Goal: Task Accomplishment & Management: Complete application form

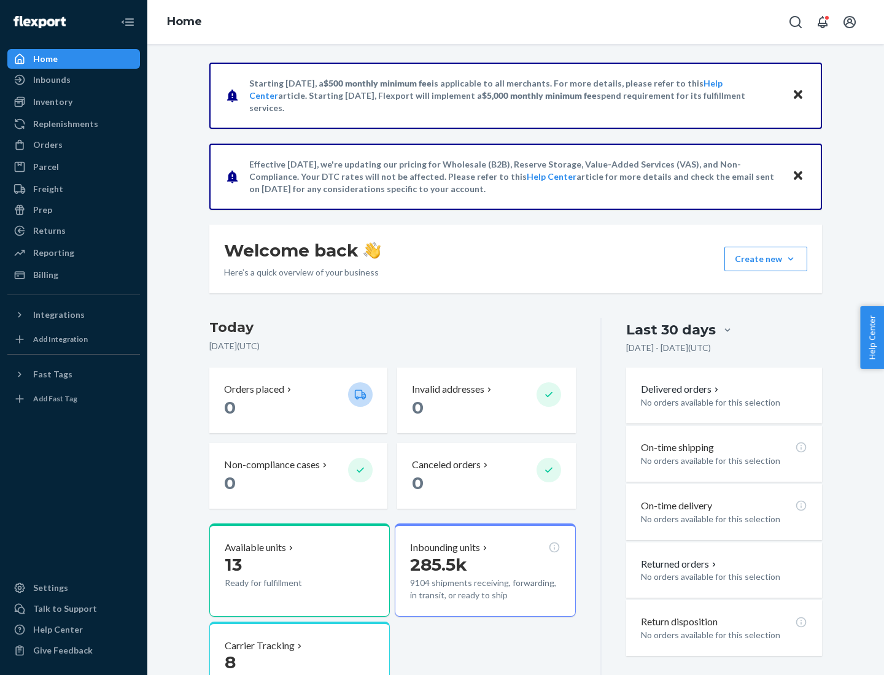
click at [791, 259] on button "Create new Create new inbound Create new order Create new product" at bounding box center [766, 259] width 83 height 25
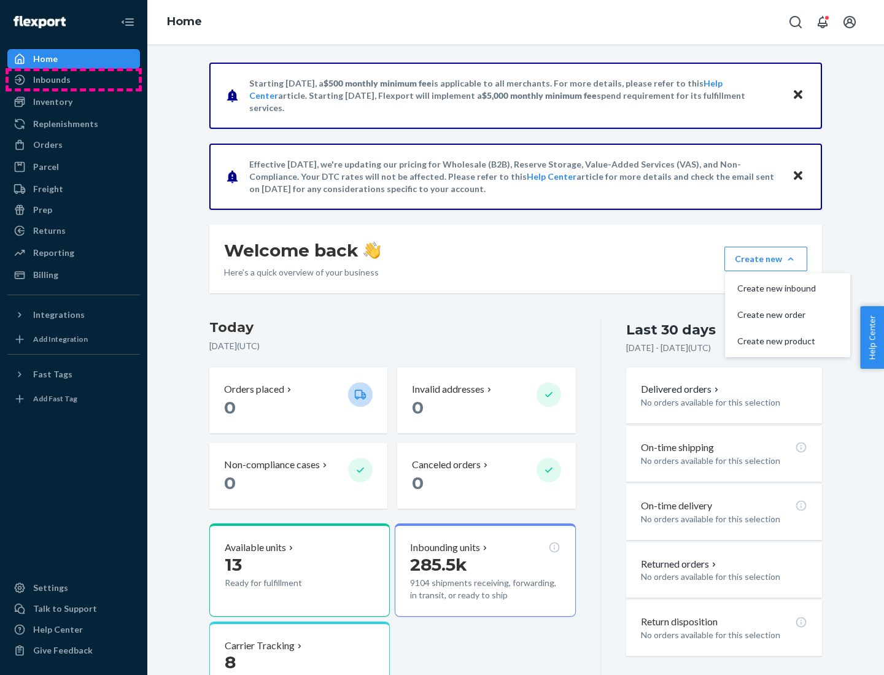
click at [74, 80] on div "Inbounds" at bounding box center [74, 79] width 130 height 17
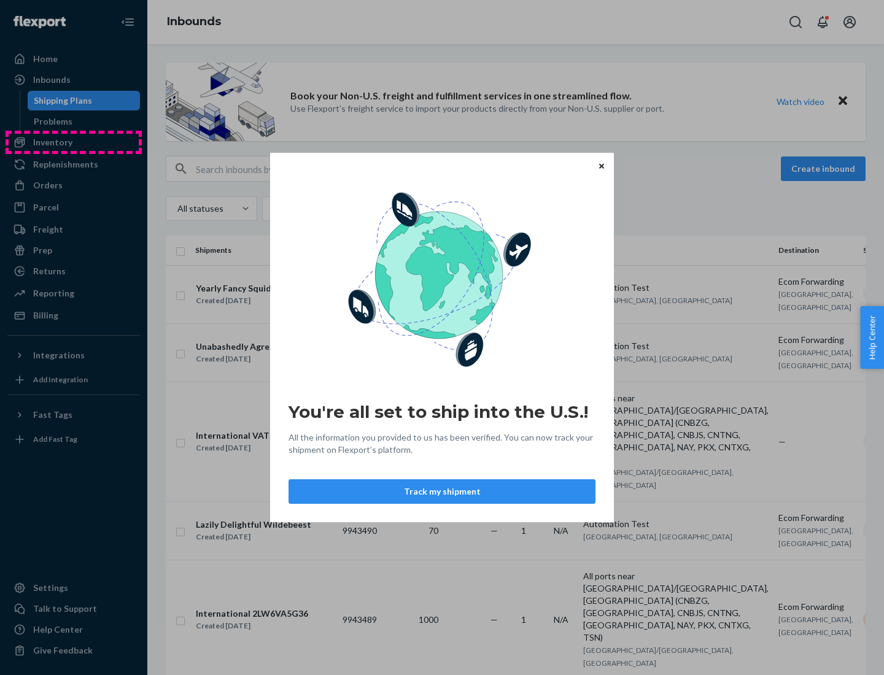
click at [74, 142] on div "You're all set to ship into the U.S.! All the information you provided to us ha…" at bounding box center [442, 337] width 884 height 675
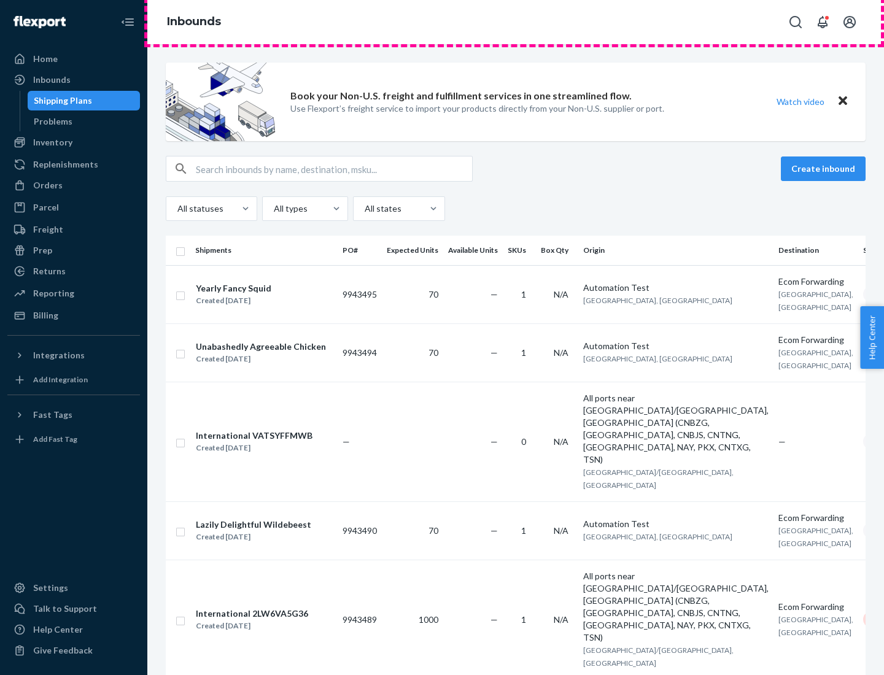
click at [516, 22] on div "Inbounds" at bounding box center [515, 22] width 737 height 44
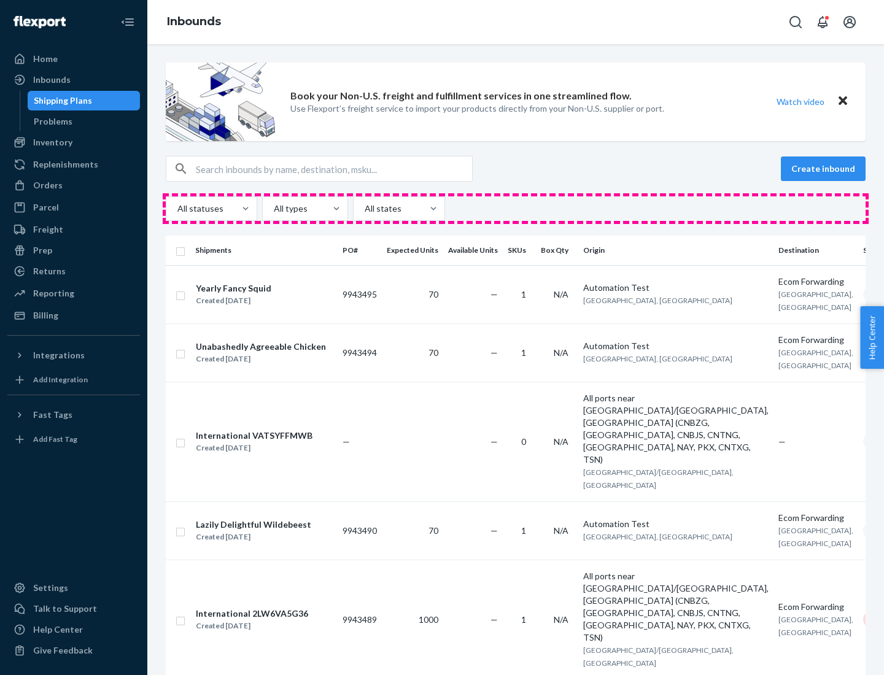
click at [516, 209] on div "All statuses All types All states" at bounding box center [516, 208] width 700 height 25
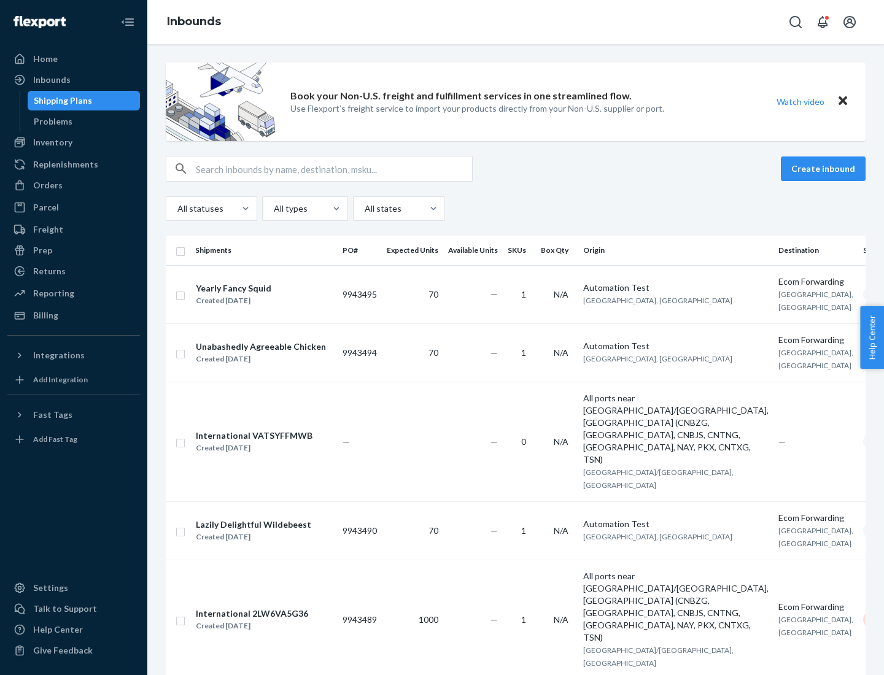
click at [61, 101] on div "Shipping Plans" at bounding box center [63, 101] width 58 height 12
click at [825, 169] on button "Create inbound" at bounding box center [823, 169] width 85 height 25
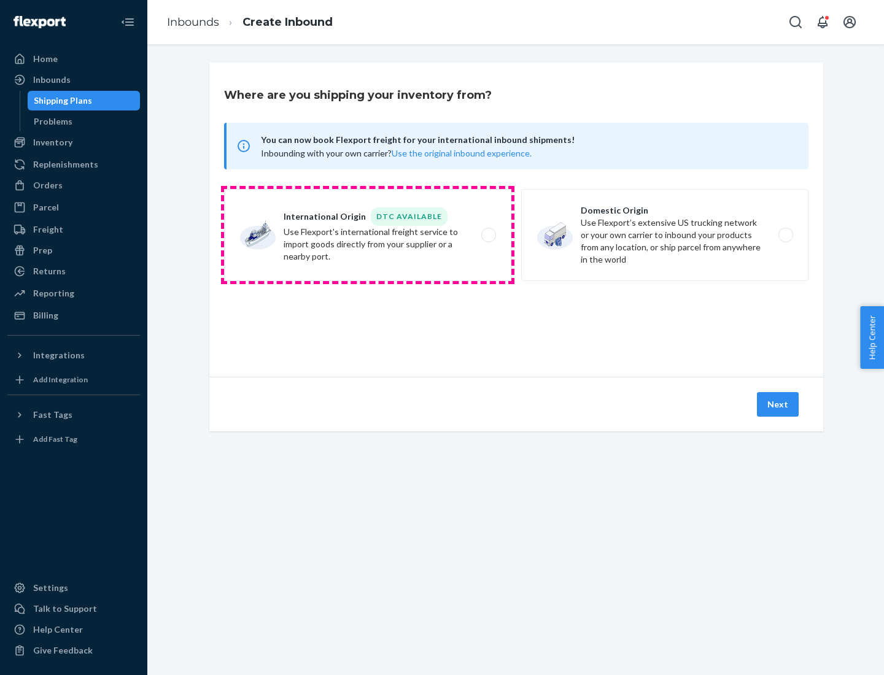
click at [368, 235] on label "International Origin DTC Available Use Flexport's international freight service…" at bounding box center [367, 235] width 287 height 92
click at [488, 235] on input "International Origin DTC Available Use Flexport's international freight service…" at bounding box center [492, 235] width 8 height 8
radio input "true"
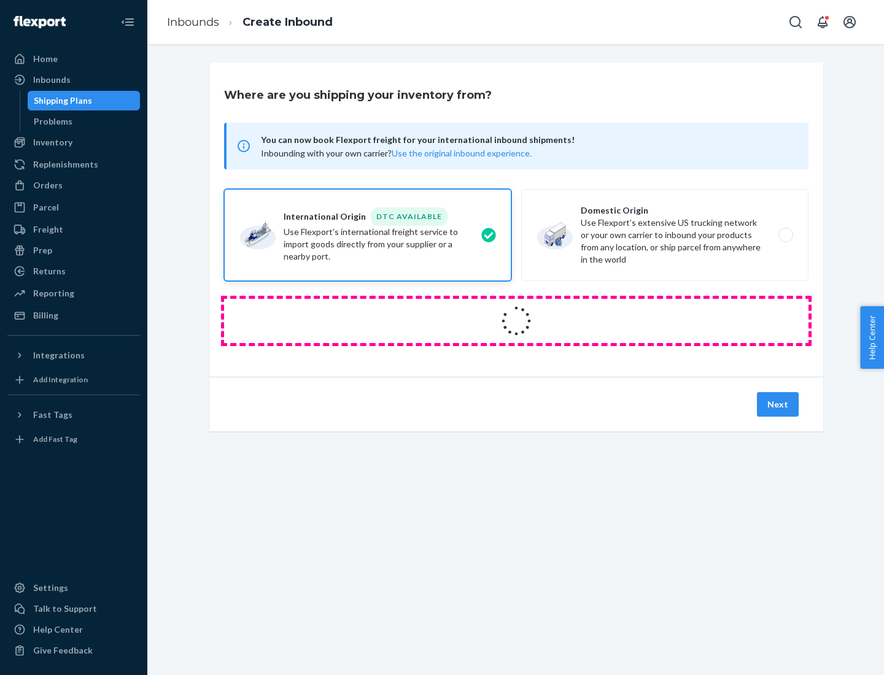
click at [516, 321] on icon at bounding box center [517, 321] width 36 height 36
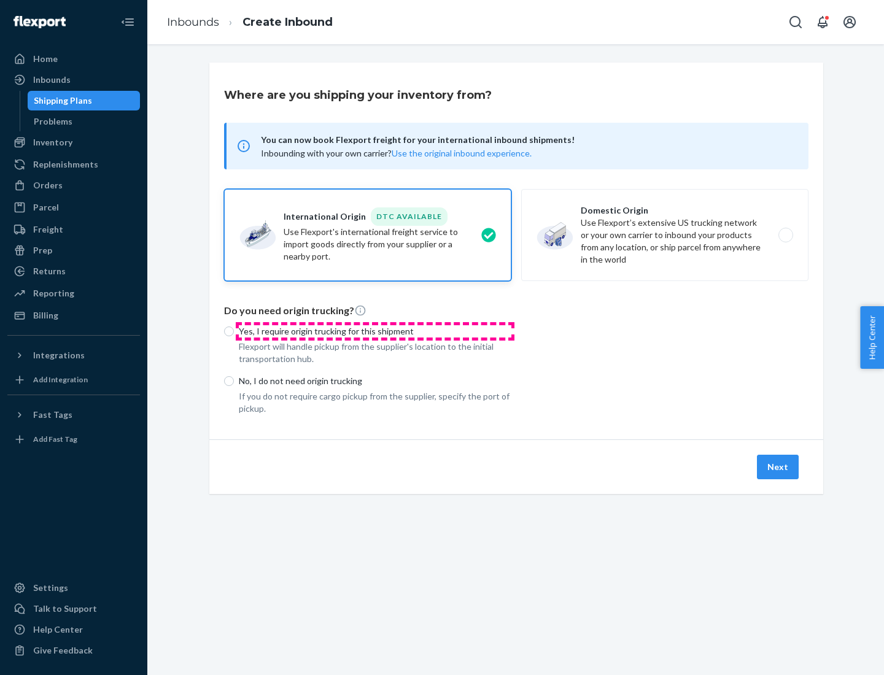
click at [375, 331] on p "Yes, I require origin trucking for this shipment" at bounding box center [375, 331] width 273 height 12
click at [234, 331] on input "Yes, I require origin trucking for this shipment" at bounding box center [229, 332] width 10 height 10
radio input "true"
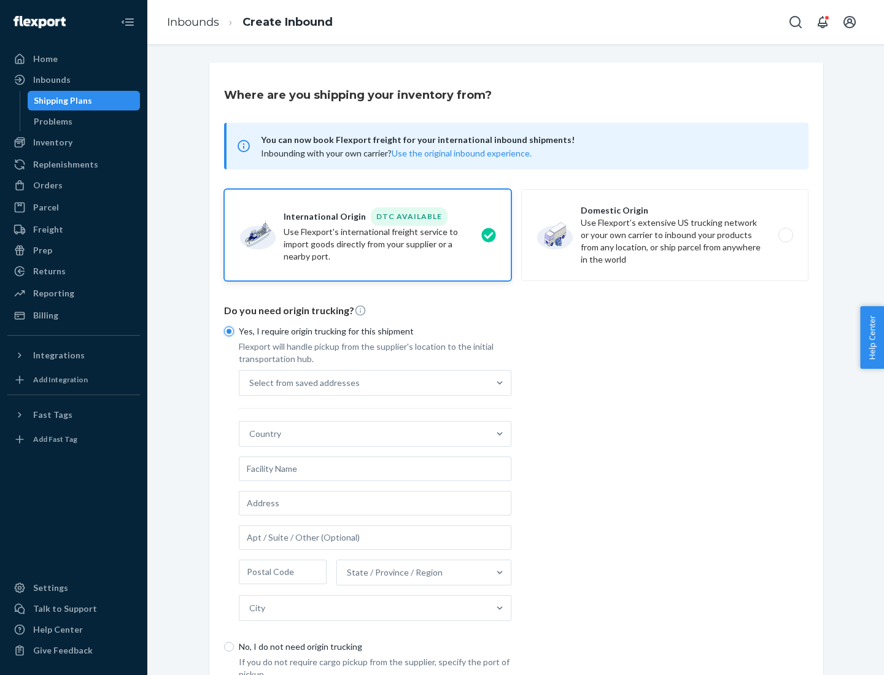
scroll to position [23, 0]
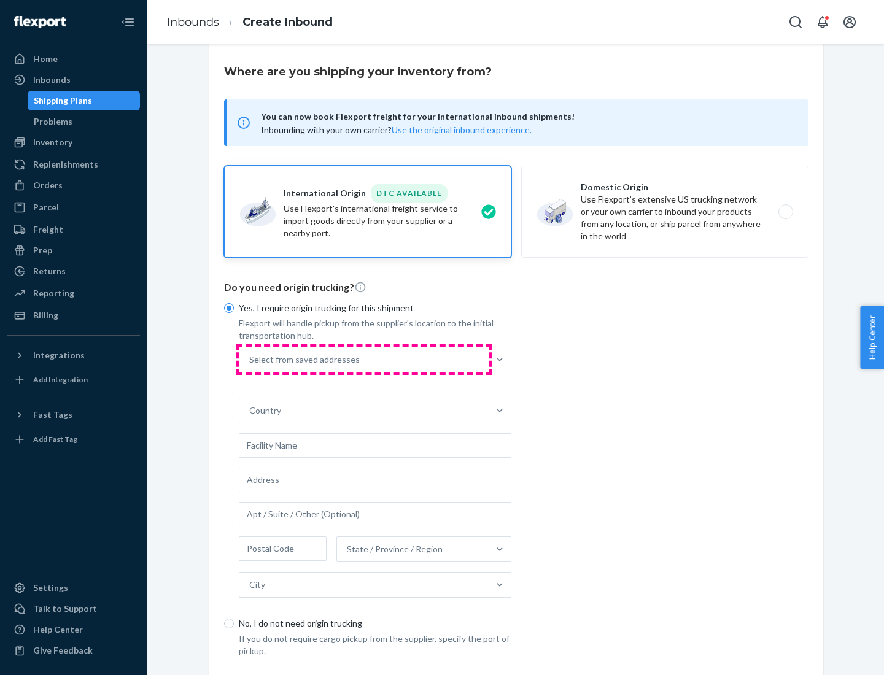
click at [364, 359] on div "Select from saved addresses" at bounding box center [363, 360] width 249 height 25
click at [251, 359] on input "Select from saved addresses" at bounding box center [249, 360] width 1 height 12
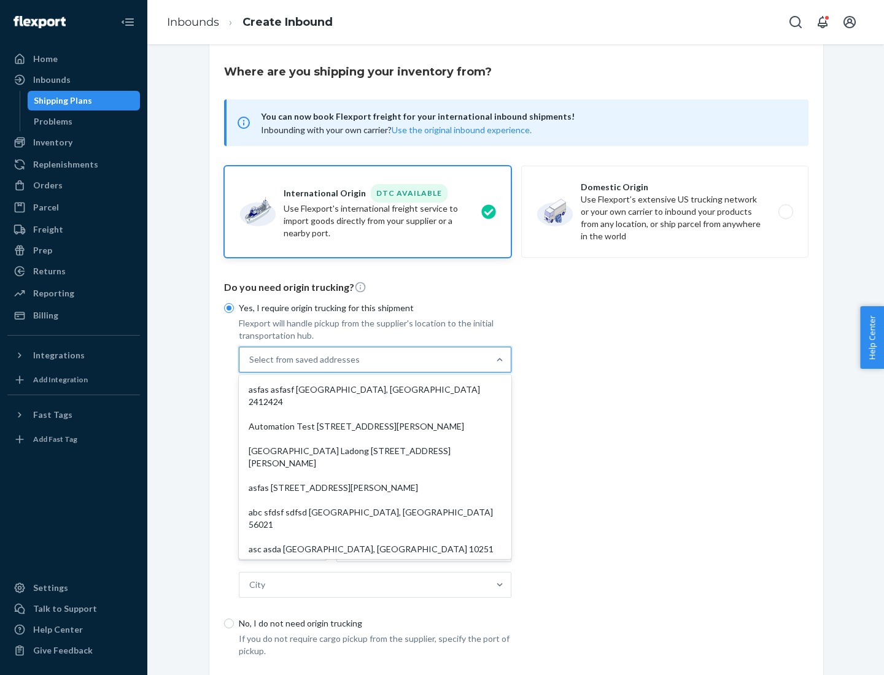
scroll to position [53, 0]
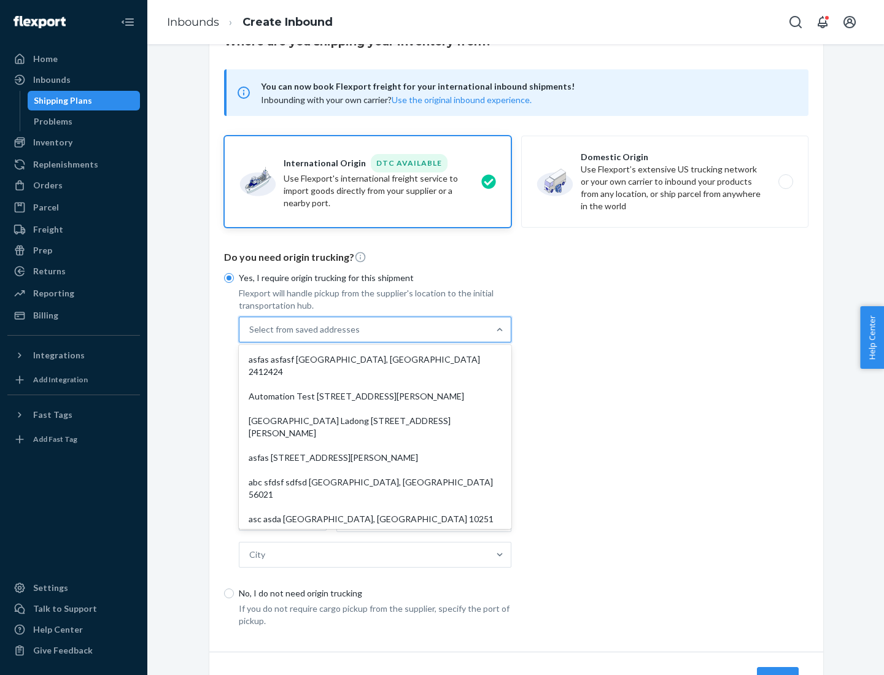
click at [375, 359] on div "asfas asfasf [GEOGRAPHIC_DATA], [GEOGRAPHIC_DATA] 2412424" at bounding box center [375, 366] width 268 height 37
click at [251, 336] on input "option asfas asfasf [GEOGRAPHIC_DATA], [GEOGRAPHIC_DATA] 2412424 focused, 1 of …" at bounding box center [249, 330] width 1 height 12
type input "asfas"
type input "asfasf"
type input "2412424"
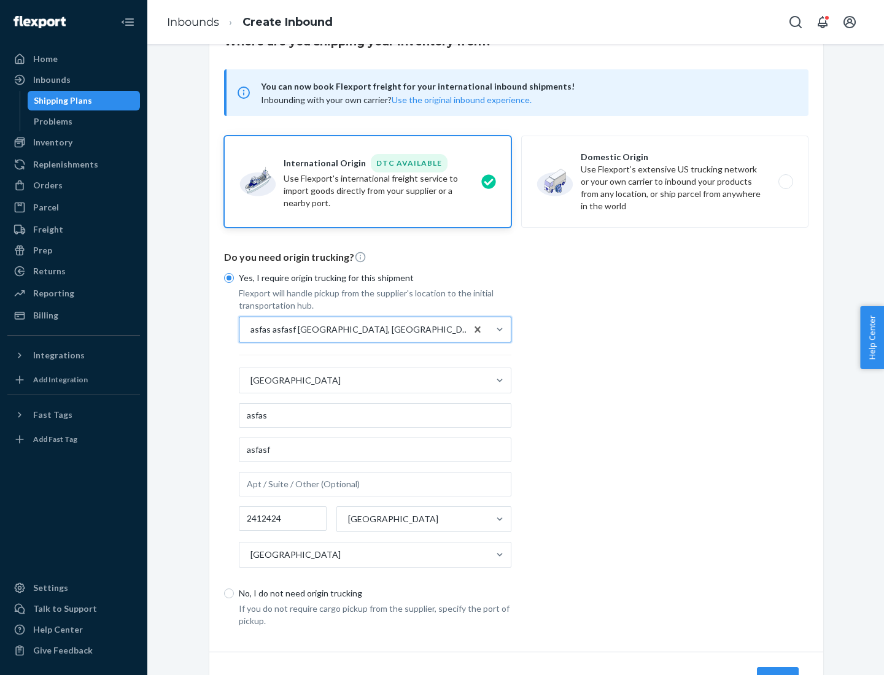
scroll to position [114, 0]
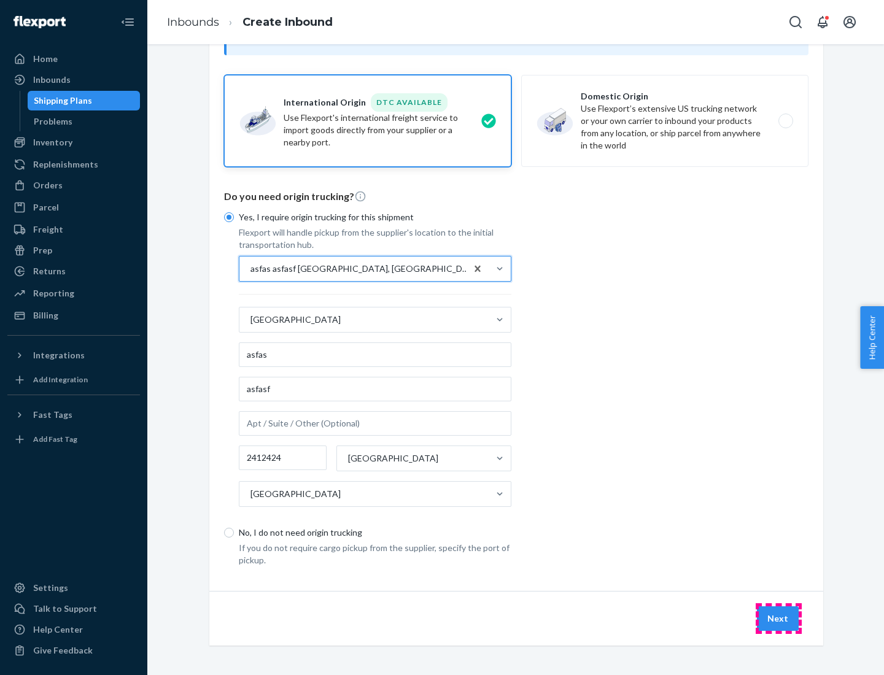
click at [779, 618] on button "Next" at bounding box center [778, 619] width 42 height 25
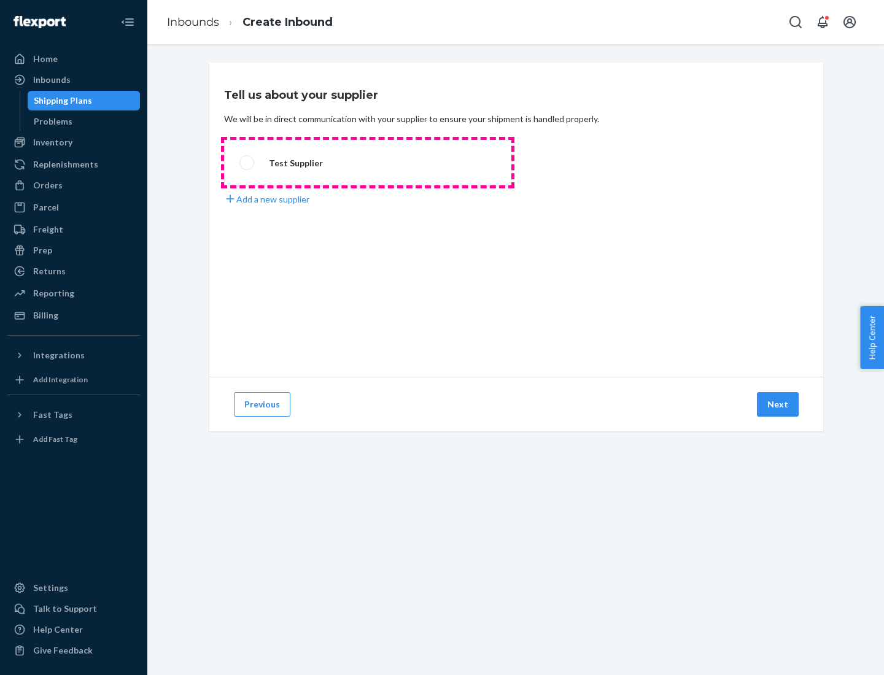
click at [368, 163] on label "Test Supplier" at bounding box center [367, 162] width 287 height 45
click at [247, 163] on input "Test Supplier" at bounding box center [243, 163] width 8 height 8
radio input "true"
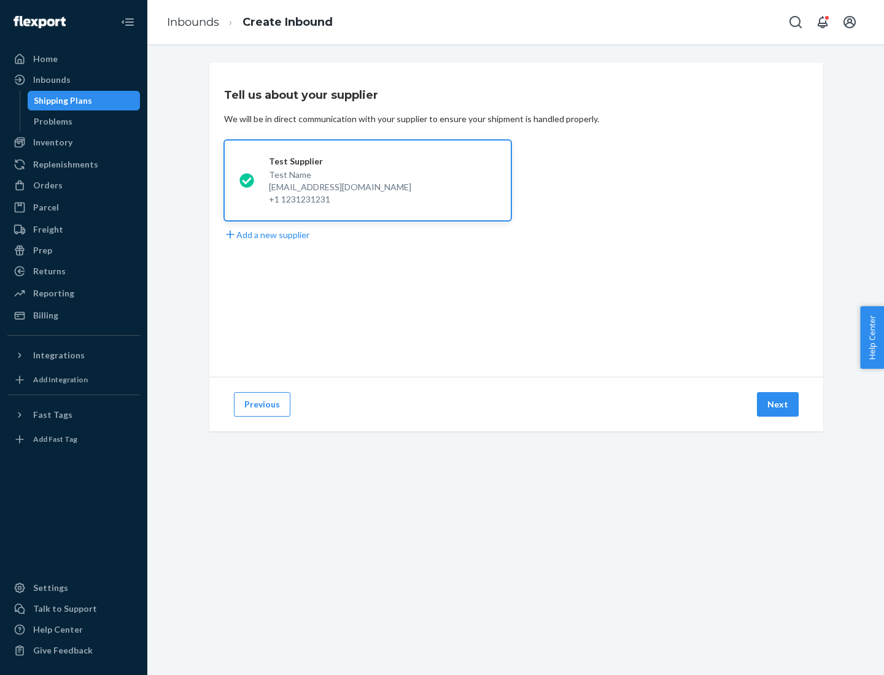
click at [779, 405] on button "Next" at bounding box center [778, 404] width 42 height 25
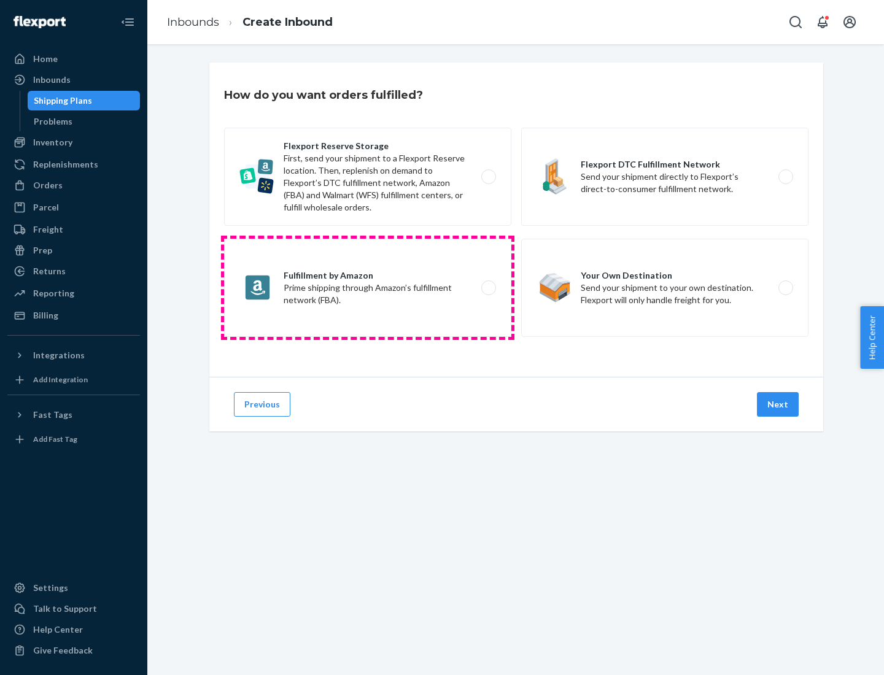
click at [368, 288] on label "Fulfillment by Amazon Prime shipping through Amazon’s fulfillment network (FBA)." at bounding box center [367, 288] width 287 height 98
click at [488, 288] on input "Fulfillment by Amazon Prime shipping through Amazon’s fulfillment network (FBA)." at bounding box center [492, 288] width 8 height 8
radio input "true"
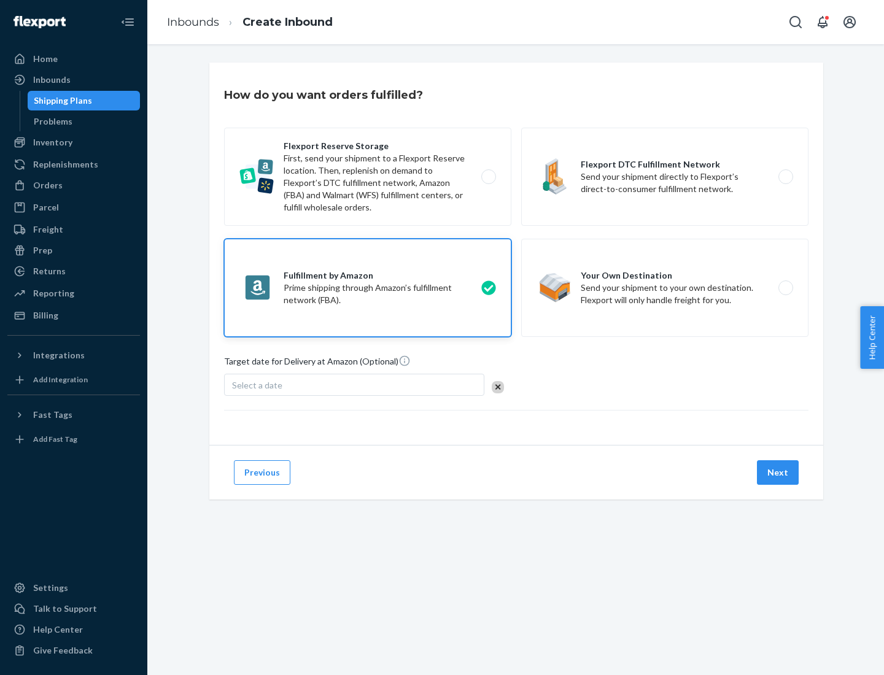
click at [779, 473] on button "Next" at bounding box center [778, 473] width 42 height 25
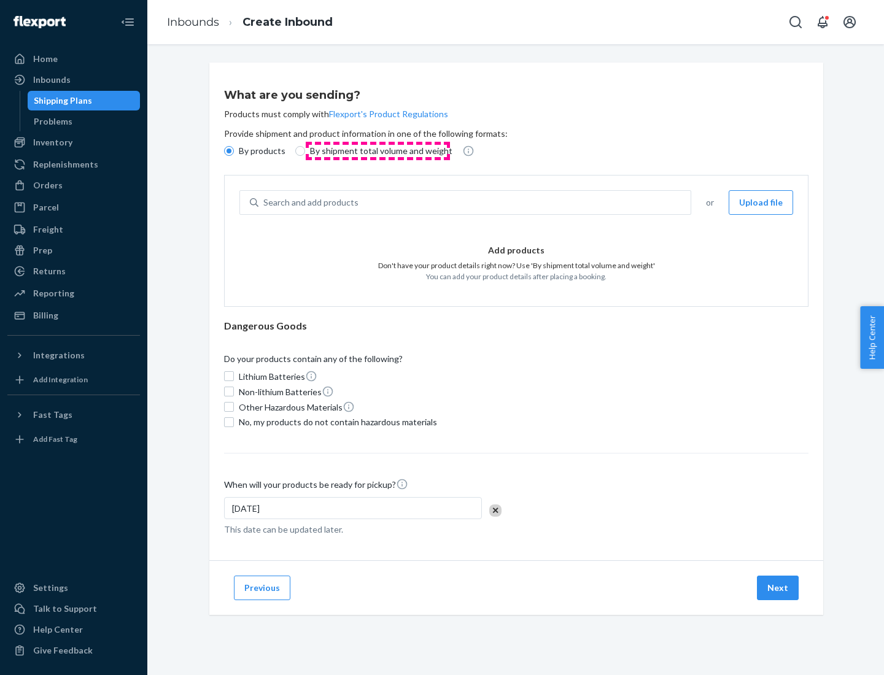
click at [378, 151] on p "By shipment total volume and weight" at bounding box center [381, 151] width 142 height 12
click at [305, 151] on input "By shipment total volume and weight" at bounding box center [300, 151] width 10 height 10
radio input "true"
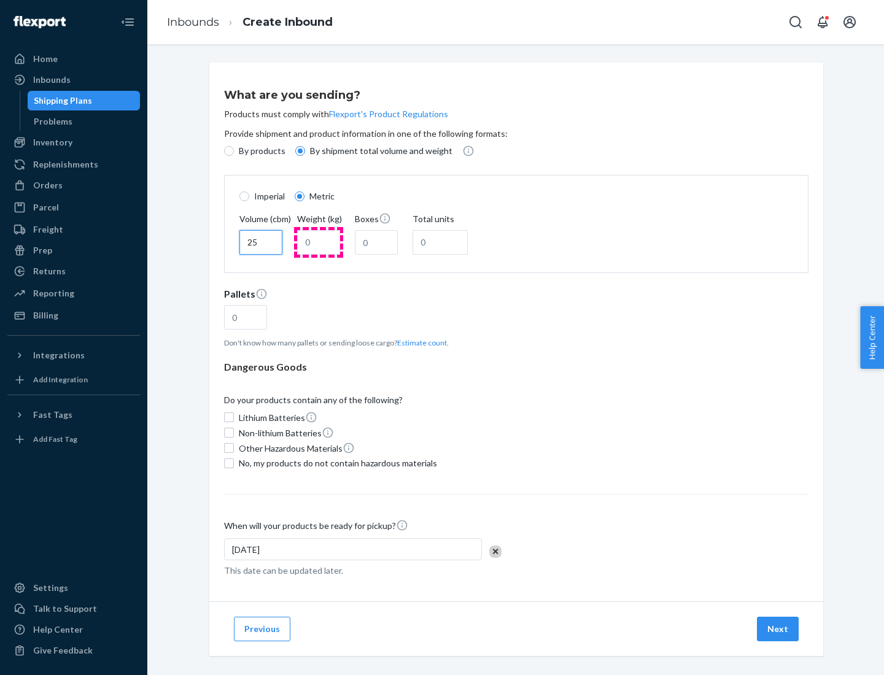
type input "25"
type input "100"
type input "50"
type input "500"
click at [419, 343] on button "Estimate count" at bounding box center [422, 343] width 50 height 10
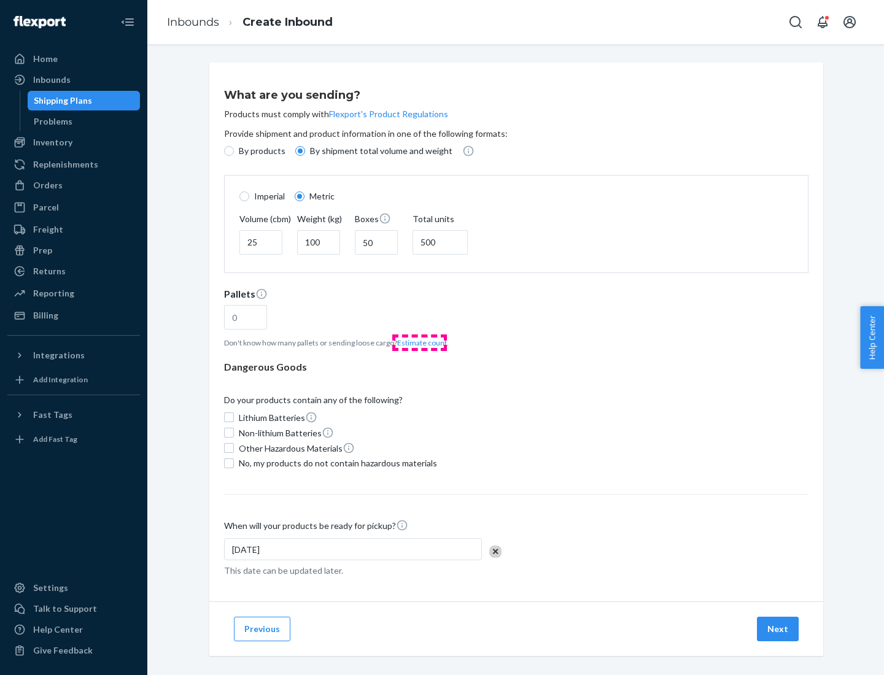
type input "16"
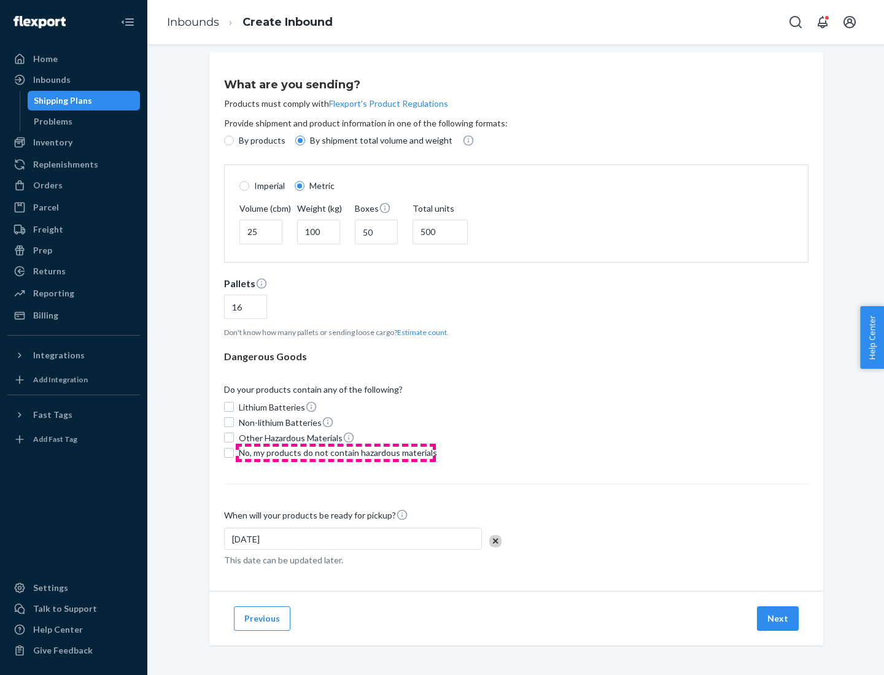
click at [336, 453] on span "No, my products do not contain hazardous materials" at bounding box center [338, 453] width 198 height 12
click at [234, 453] on input "No, my products do not contain hazardous materials" at bounding box center [229, 453] width 10 height 10
checkbox input "true"
click at [779, 618] on button "Next" at bounding box center [778, 619] width 42 height 25
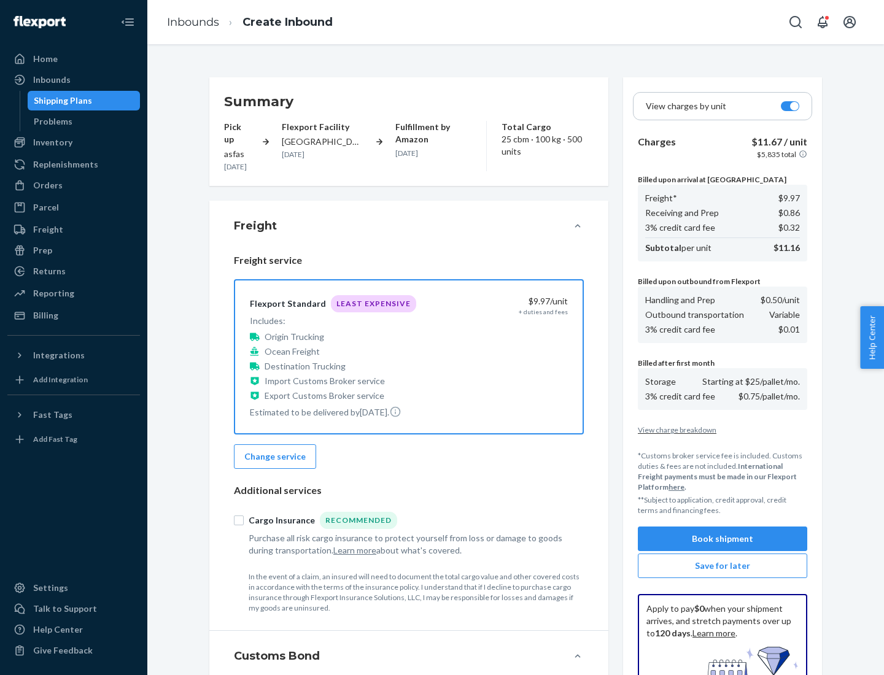
scroll to position [179, 0]
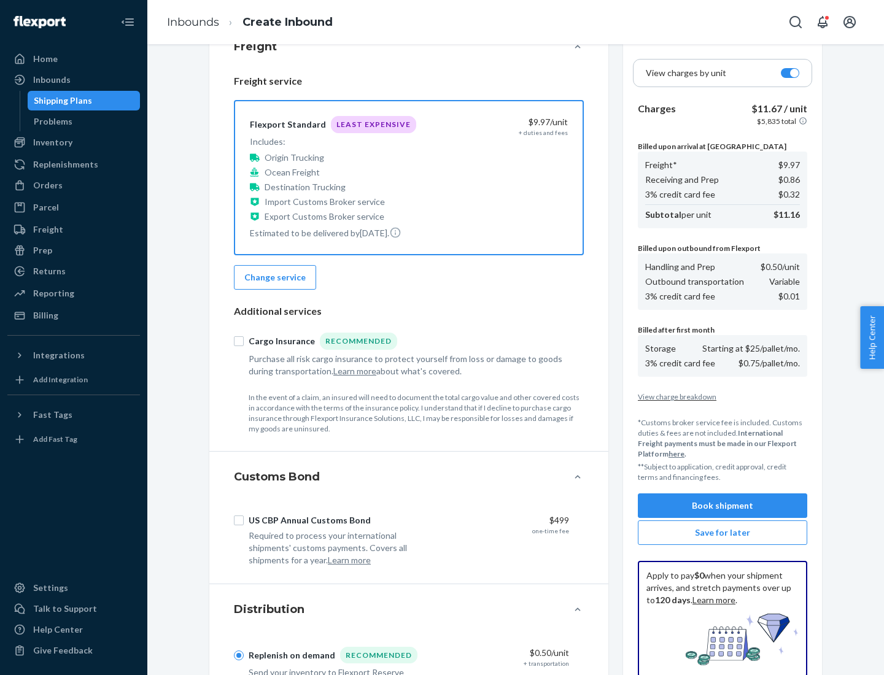
click at [723, 506] on button "Book shipment" at bounding box center [722, 506] width 169 height 25
